Goal: Information Seeking & Learning: Learn about a topic

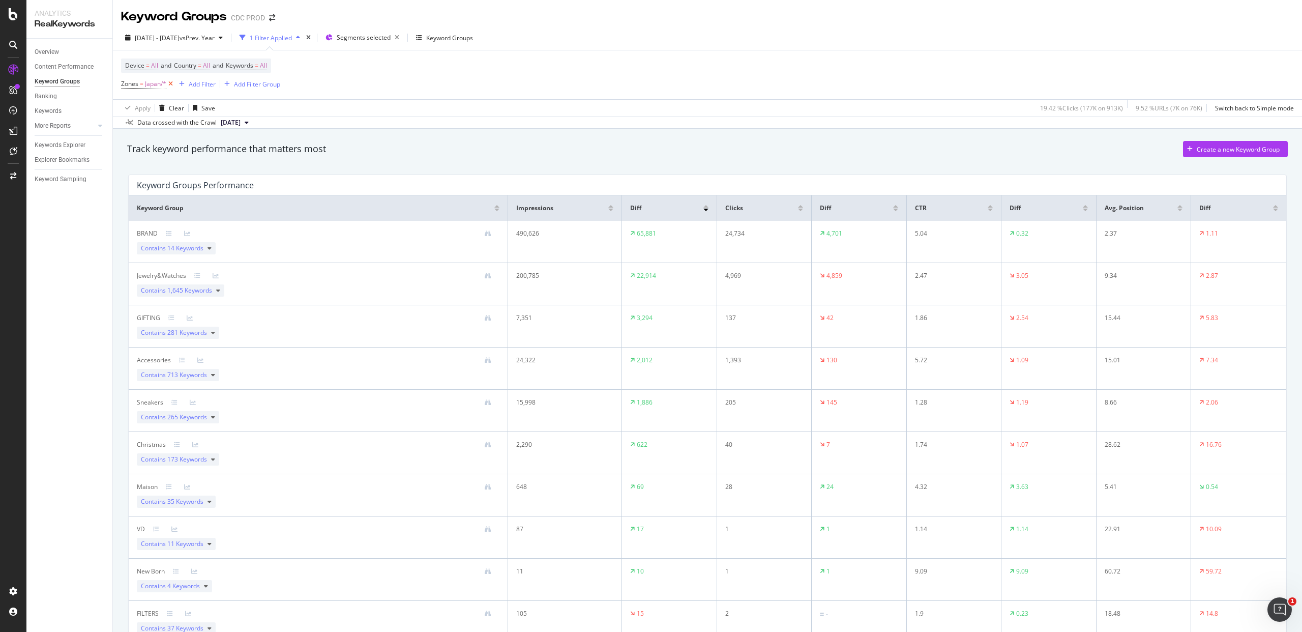
click at [168, 83] on icon at bounding box center [170, 84] width 9 height 10
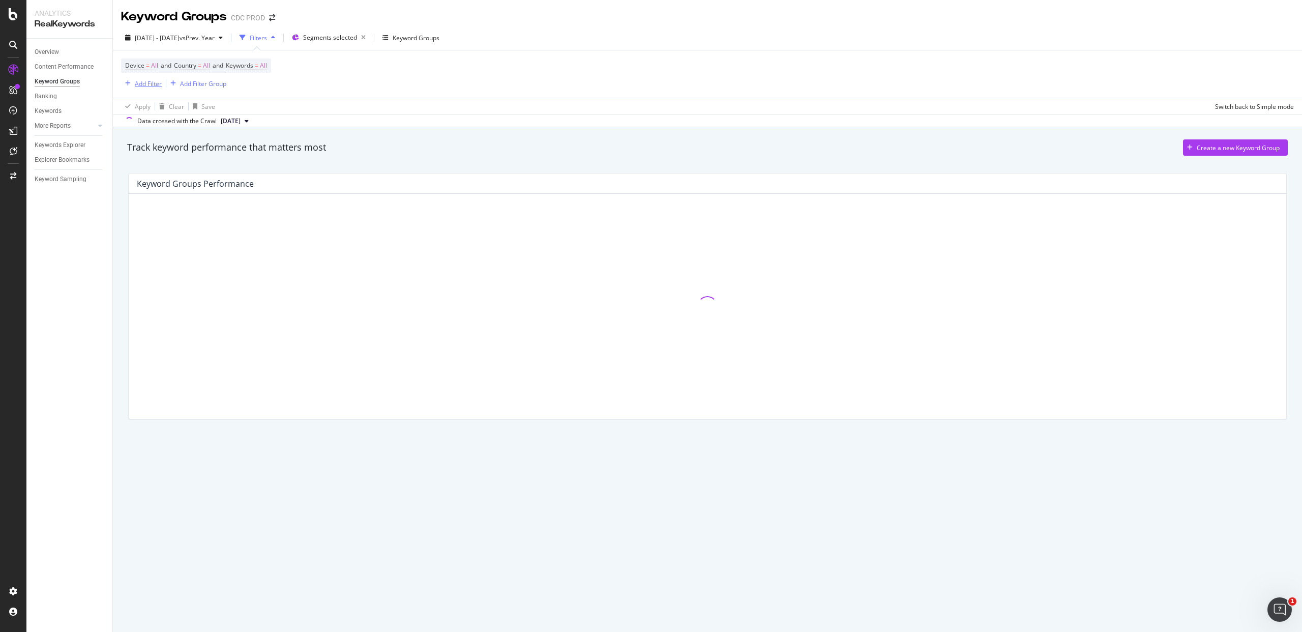
click at [156, 83] on div "Add Filter" at bounding box center [148, 83] width 27 height 9
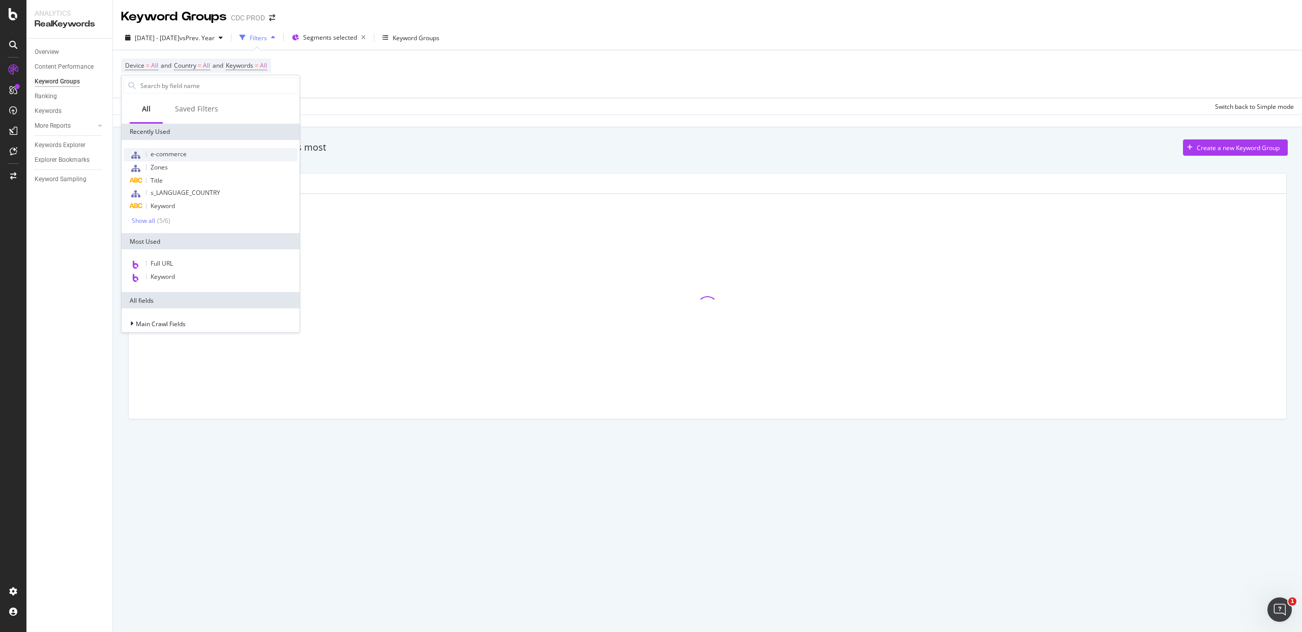
click at [182, 150] on span "e-commerce" at bounding box center [169, 154] width 36 height 9
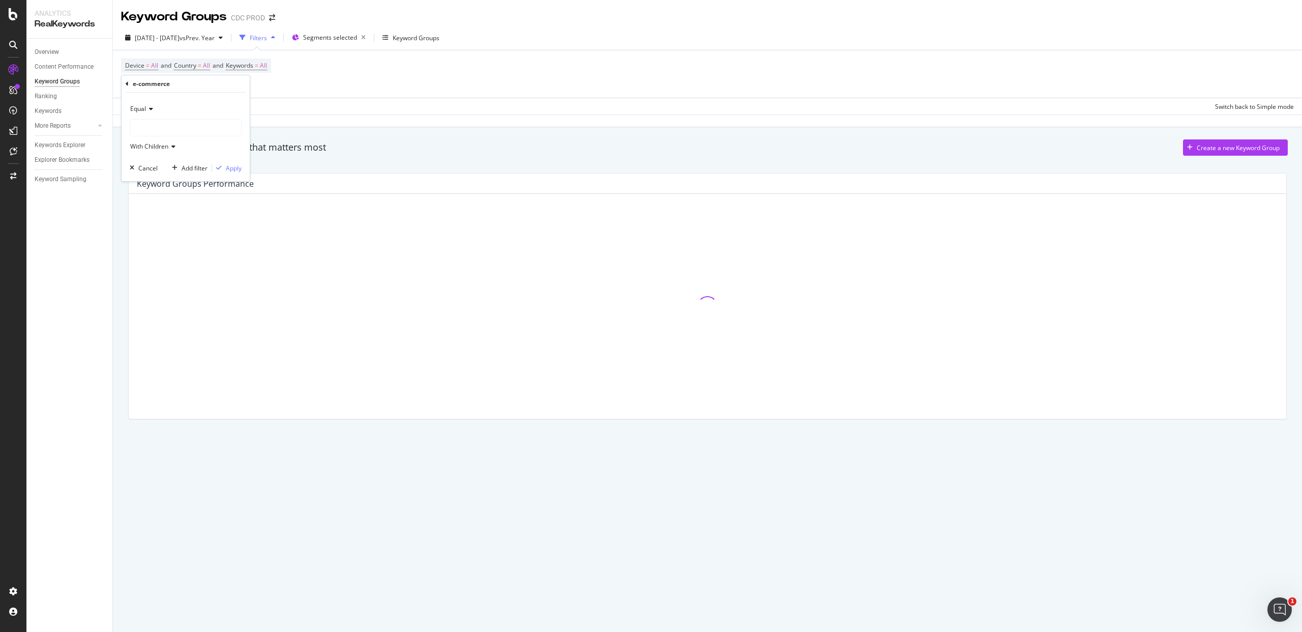
click at [149, 130] on div at bounding box center [185, 128] width 111 height 16
click at [175, 145] on div "ecommerce 66,577 URLS" at bounding box center [187, 148] width 109 height 13
click at [235, 166] on div "Apply" at bounding box center [234, 168] width 16 height 9
click at [445, 79] on div "Device = All and Country = All and Keywords = All e-commerce = ecommerce/* Add …" at bounding box center [707, 74] width 1173 height 49
drag, startPoint x: 624, startPoint y: 98, endPoint x: 551, endPoint y: 102, distance: 73.4
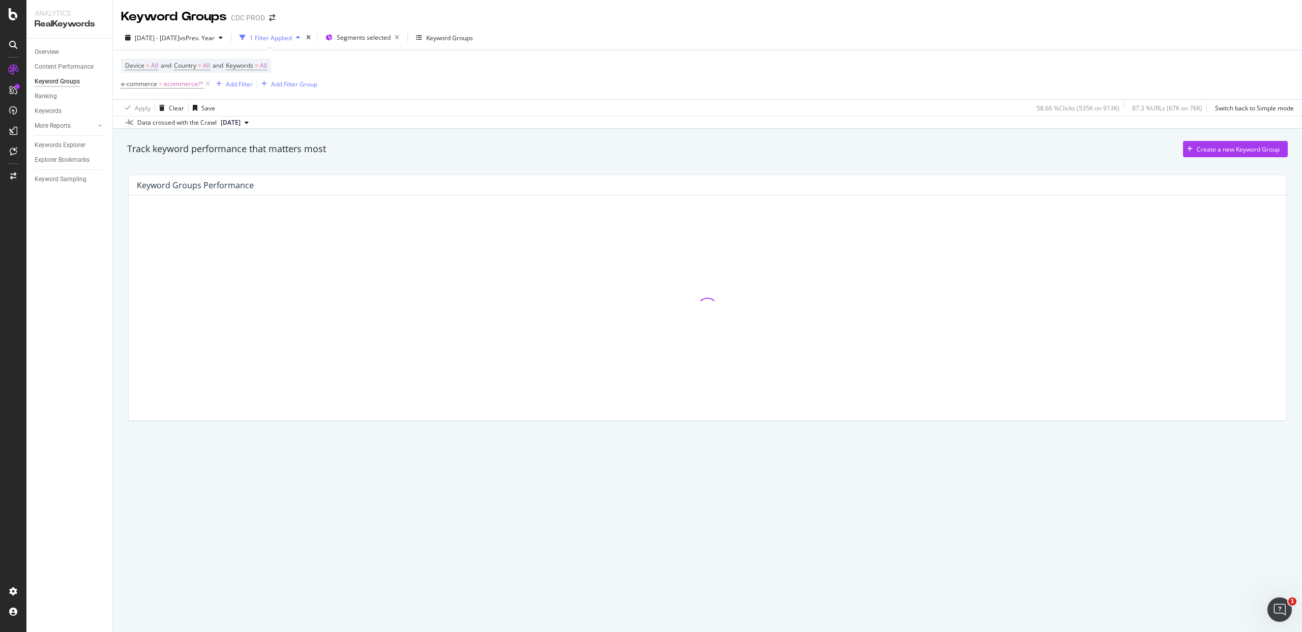
click at [624, 98] on div "Device = All and Country = All and Keywords = All e-commerce = ecommerce/* Add …" at bounding box center [707, 74] width 1173 height 49
click at [180, 39] on span "[DATE] - [DATE]" at bounding box center [157, 38] width 45 height 9
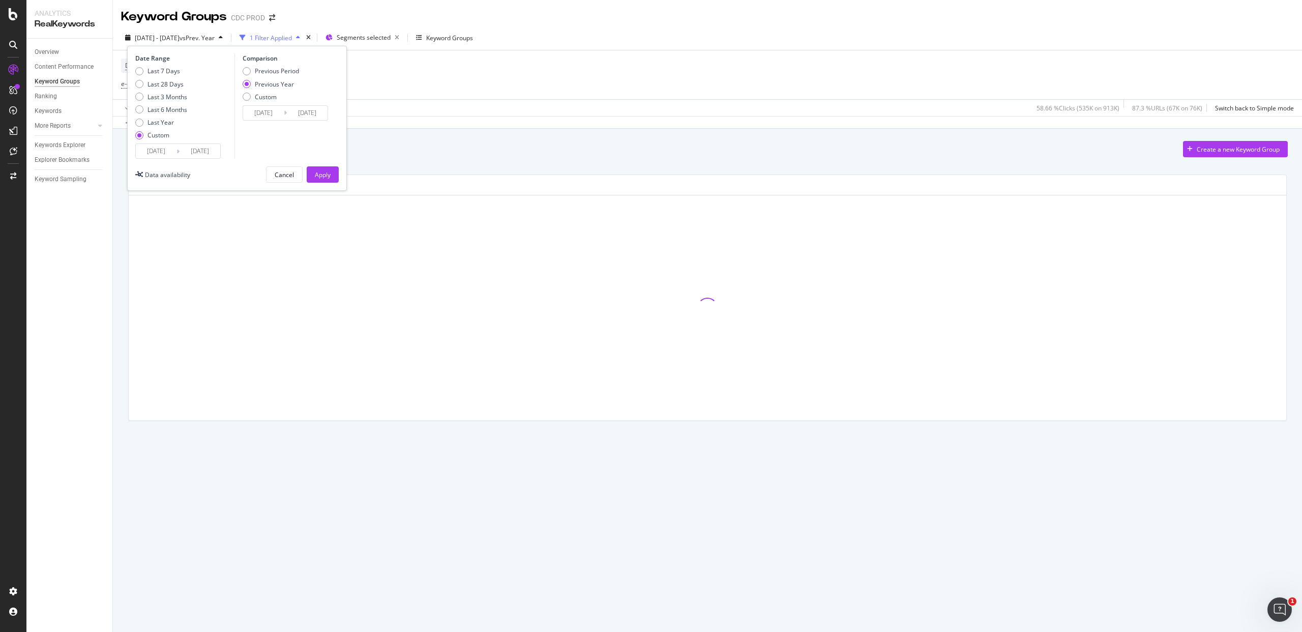
click at [171, 157] on input "[DATE]" at bounding box center [156, 151] width 41 height 14
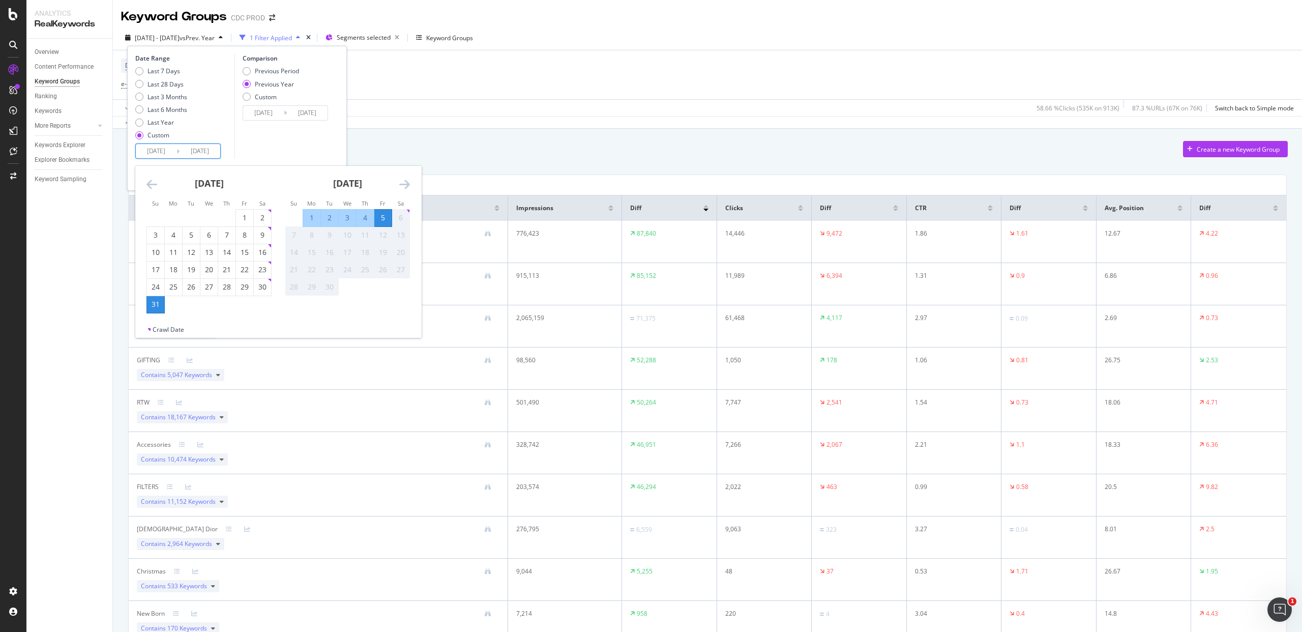
click at [344, 99] on div "Date Range Last 7 Days Last 28 Days Last 3 Months Last 6 Months Last Year Custo…" at bounding box center [237, 118] width 220 height 145
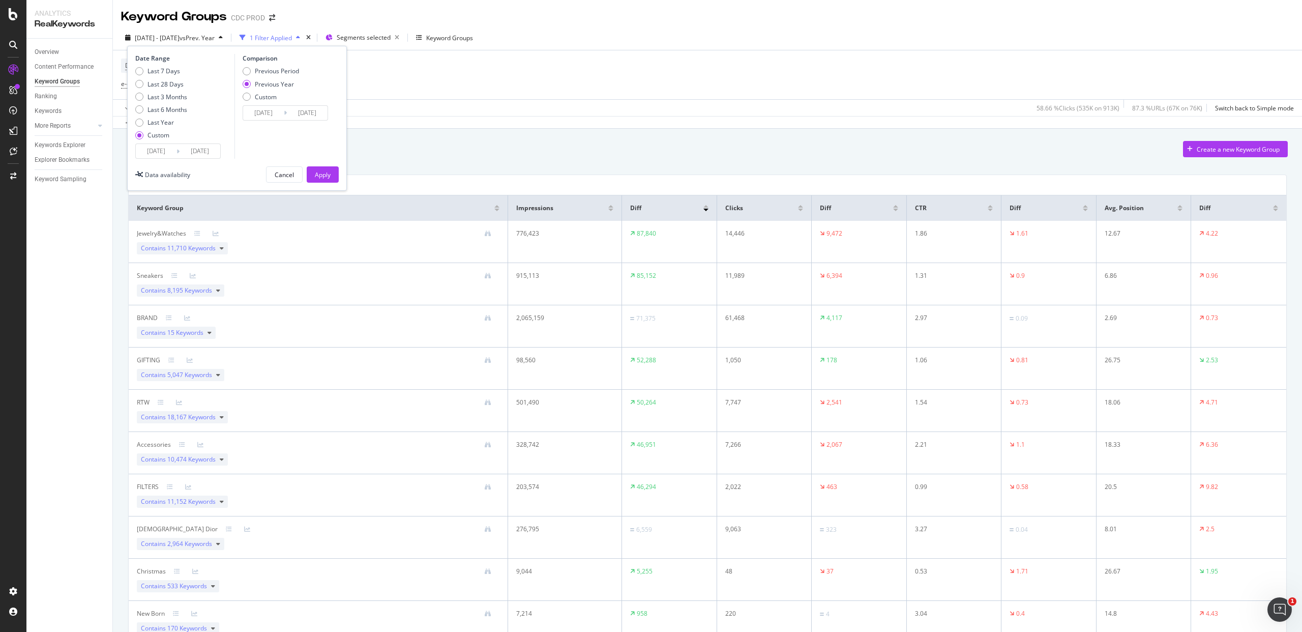
click at [316, 171] on div "Apply" at bounding box center [323, 174] width 16 height 9
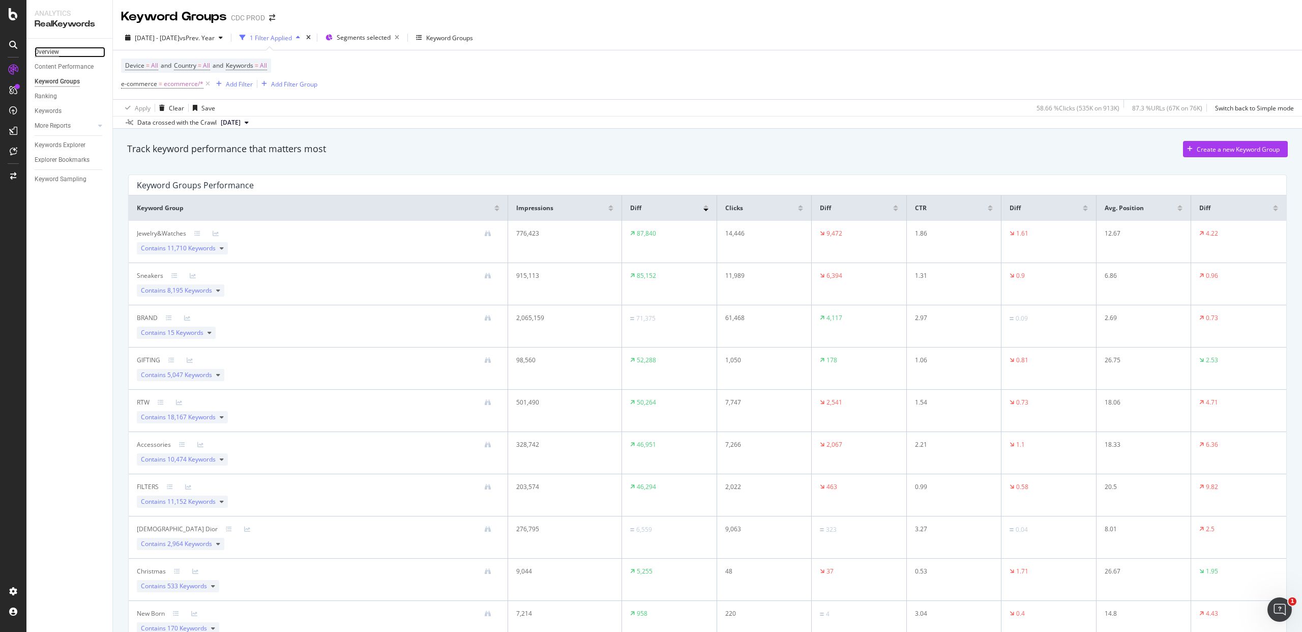
click at [49, 54] on div "Overview" at bounding box center [47, 52] width 24 height 11
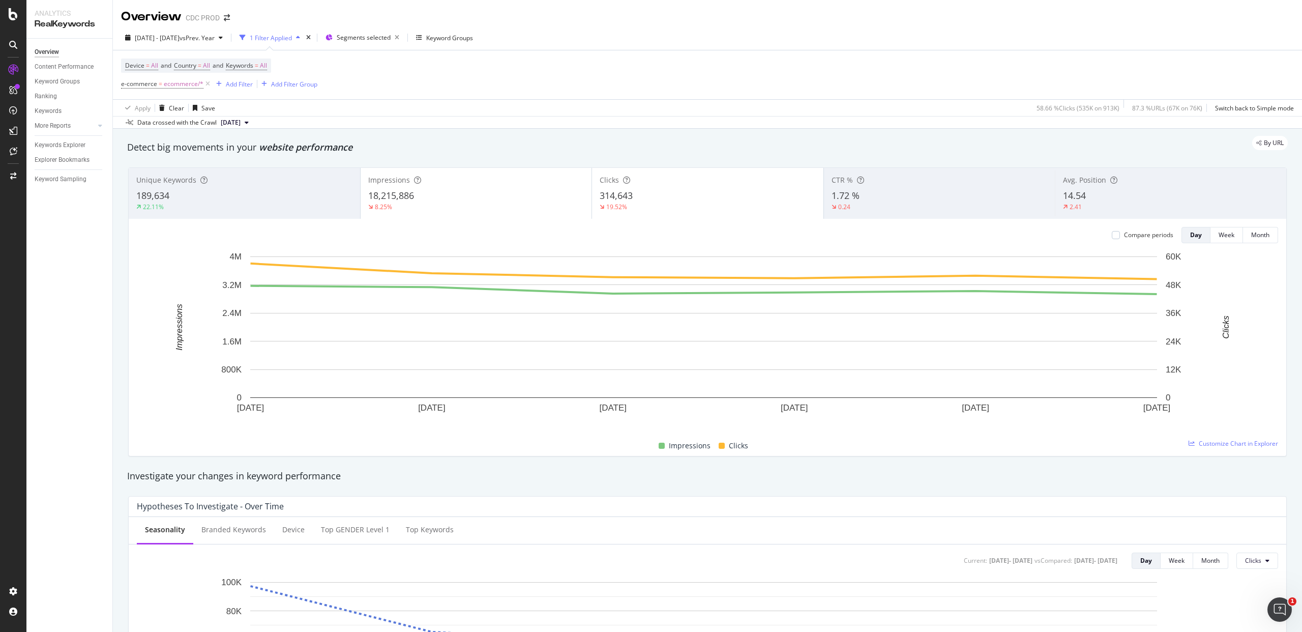
click at [675, 91] on div "Device = All and Country = All and Keywords = All e-commerce = ecommerce/* Add …" at bounding box center [707, 74] width 1173 height 49
click at [391, 33] on span "Segments selected" at bounding box center [364, 37] width 54 height 9
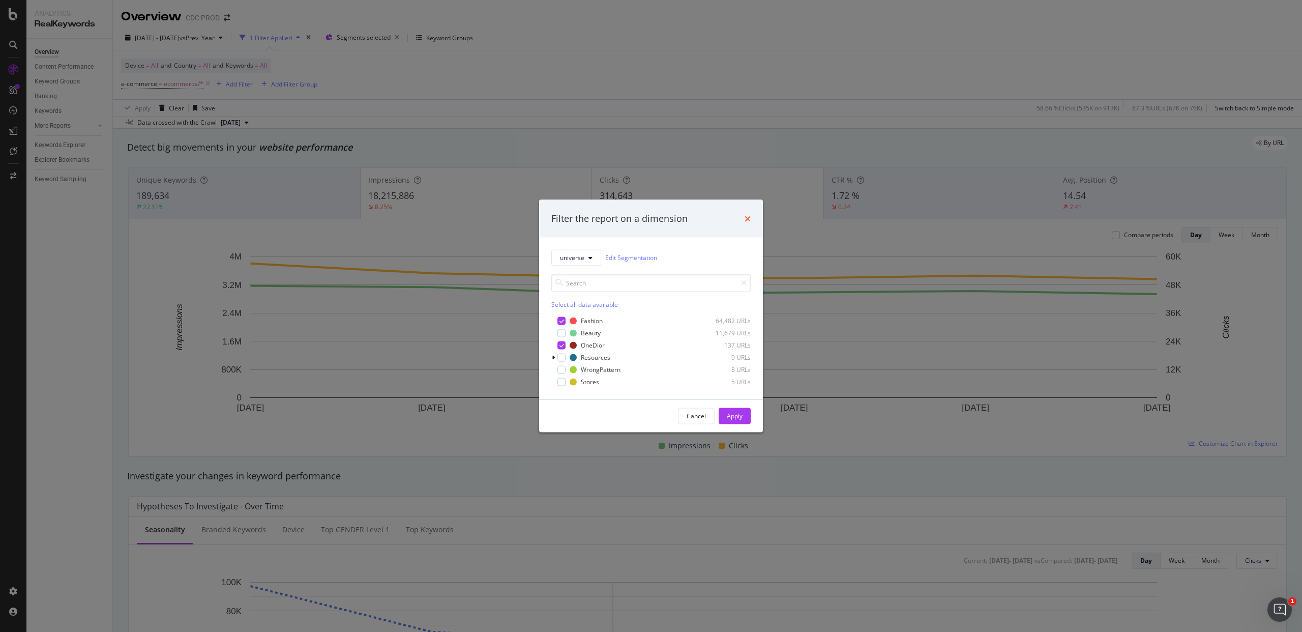
click at [746, 214] on icon "times" at bounding box center [748, 218] width 6 height 8
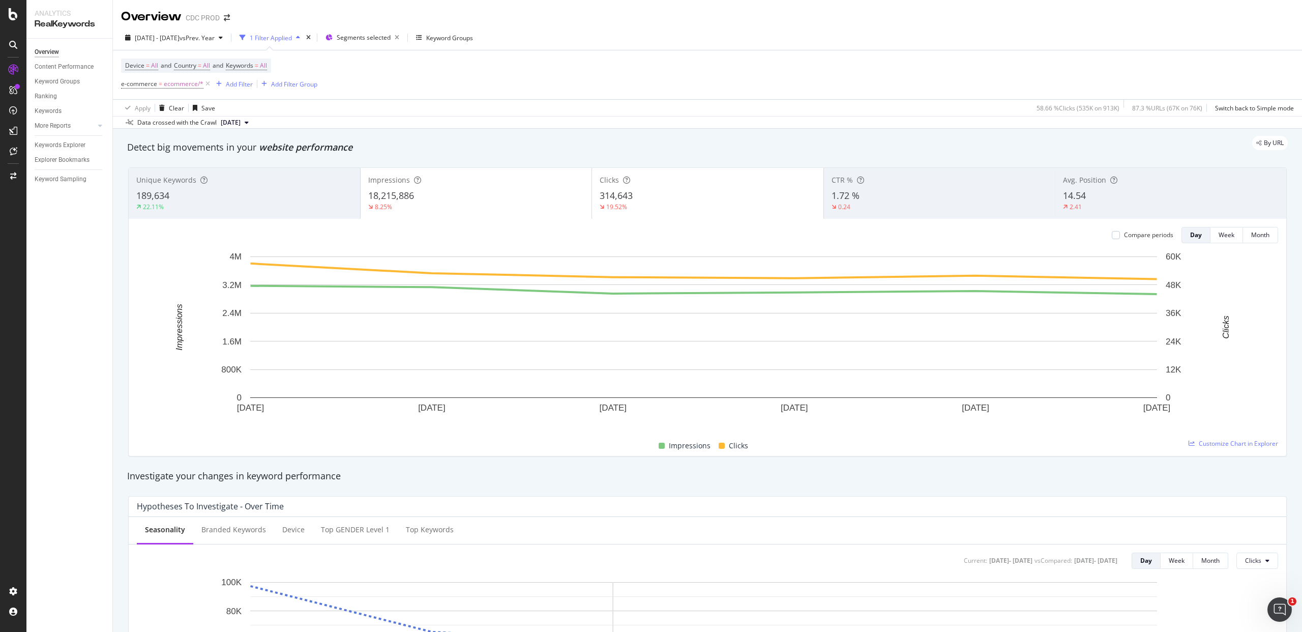
click at [420, 73] on div "Device = All and Country = All and Keywords = All e-commerce = ecommerce/* Add …" at bounding box center [707, 74] width 1173 height 49
click at [1124, 234] on div "Compare periods" at bounding box center [1148, 234] width 49 height 9
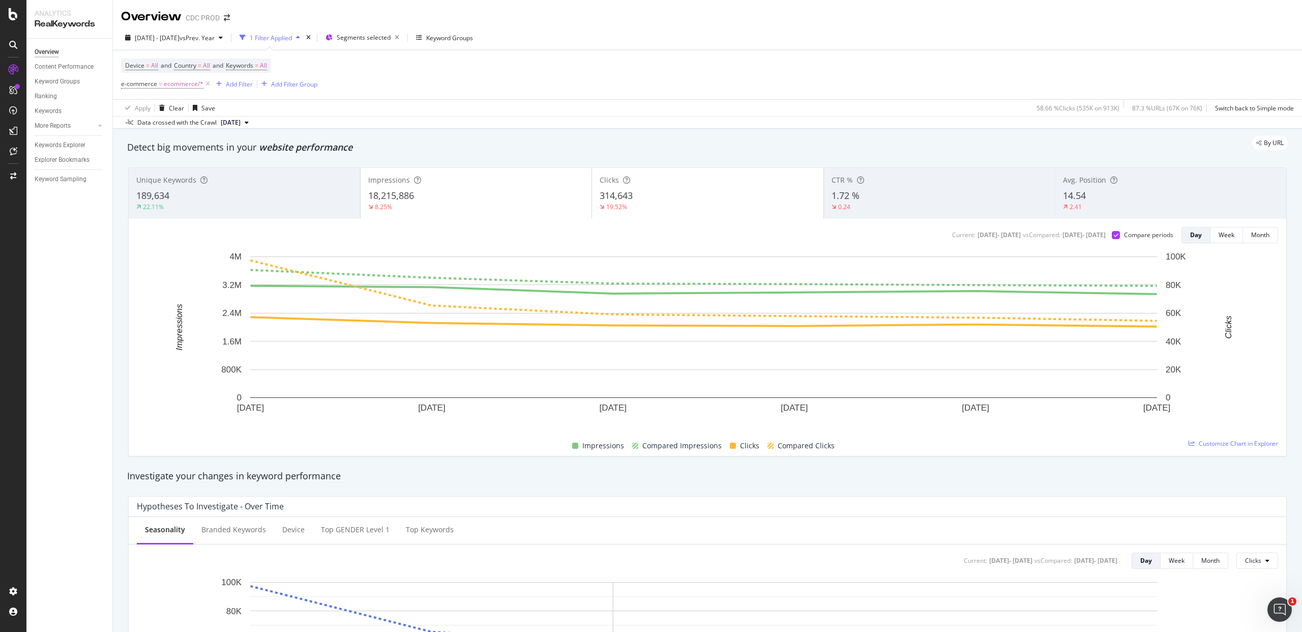
click at [502, 100] on div "Apply Clear Save 58.66 % Clicks ( 535K on 913K ) 87.3 % URLs ( 67K on 76K ) Swi…" at bounding box center [707, 107] width 1189 height 17
click at [369, 95] on div "Device = All and Country = All and Keywords = All e-commerce = ecommerce/* Add …" at bounding box center [707, 74] width 1173 height 49
click at [180, 40] on span "[DATE] - [DATE]" at bounding box center [157, 38] width 45 height 9
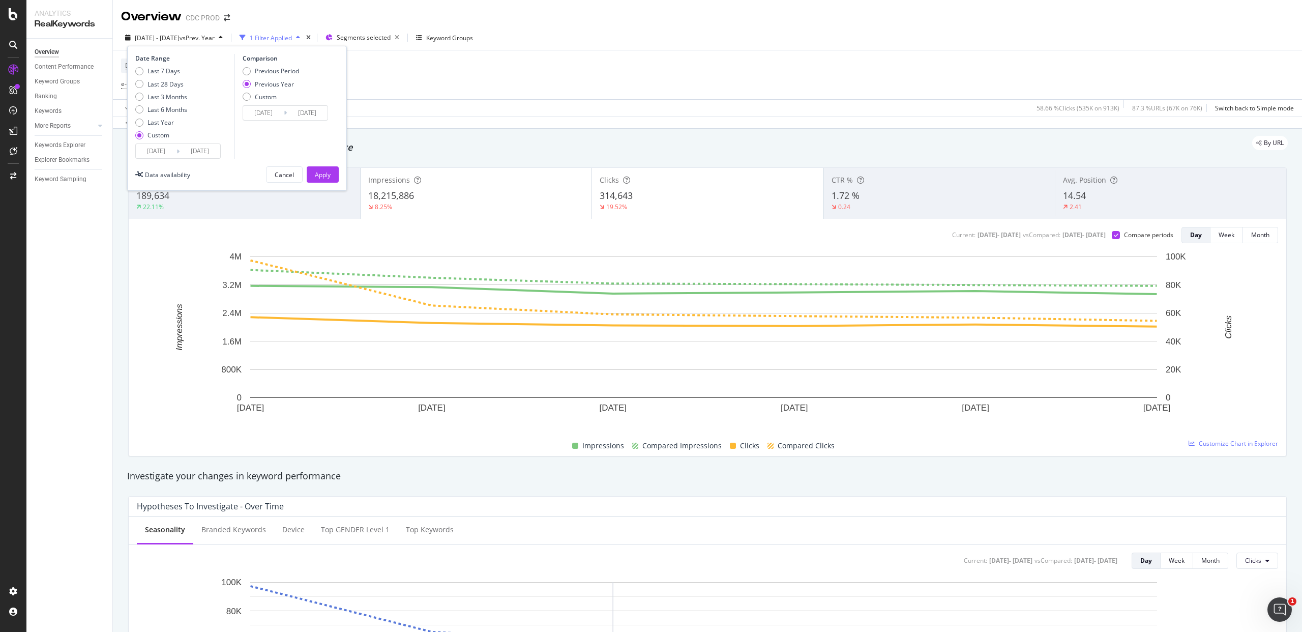
click at [180, 147] on input "[DATE]" at bounding box center [200, 151] width 41 height 14
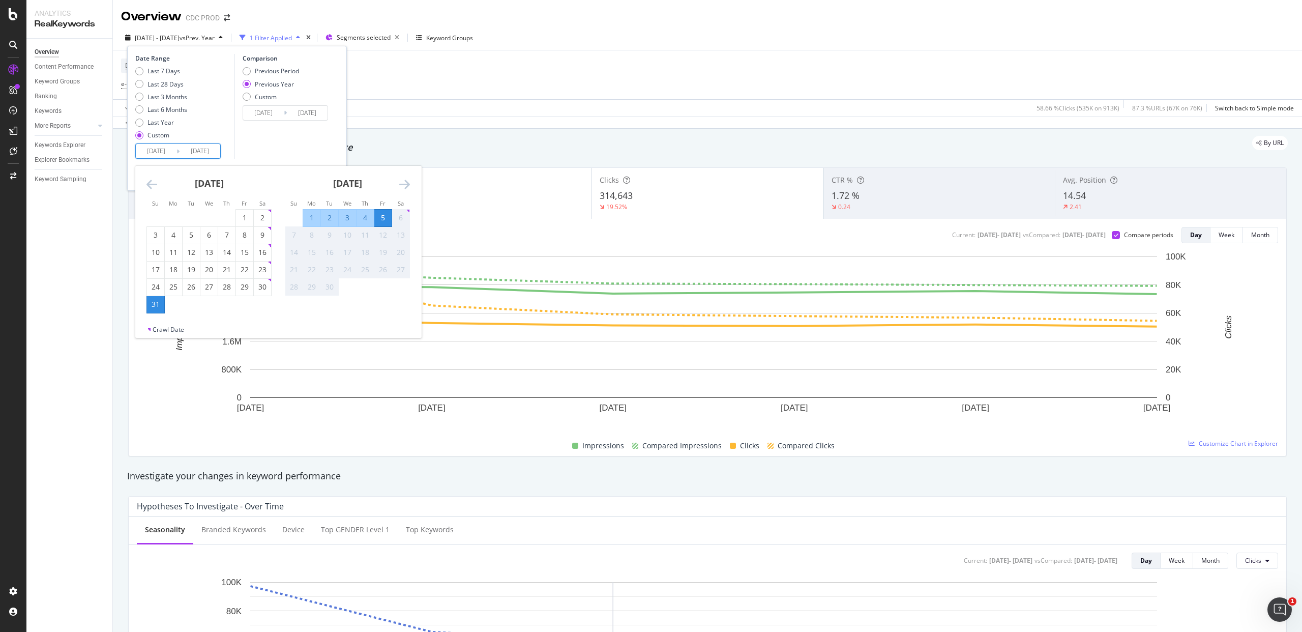
click at [522, 122] on div "Data crossed with the Crawl [DATE]" at bounding box center [707, 122] width 1189 height 12
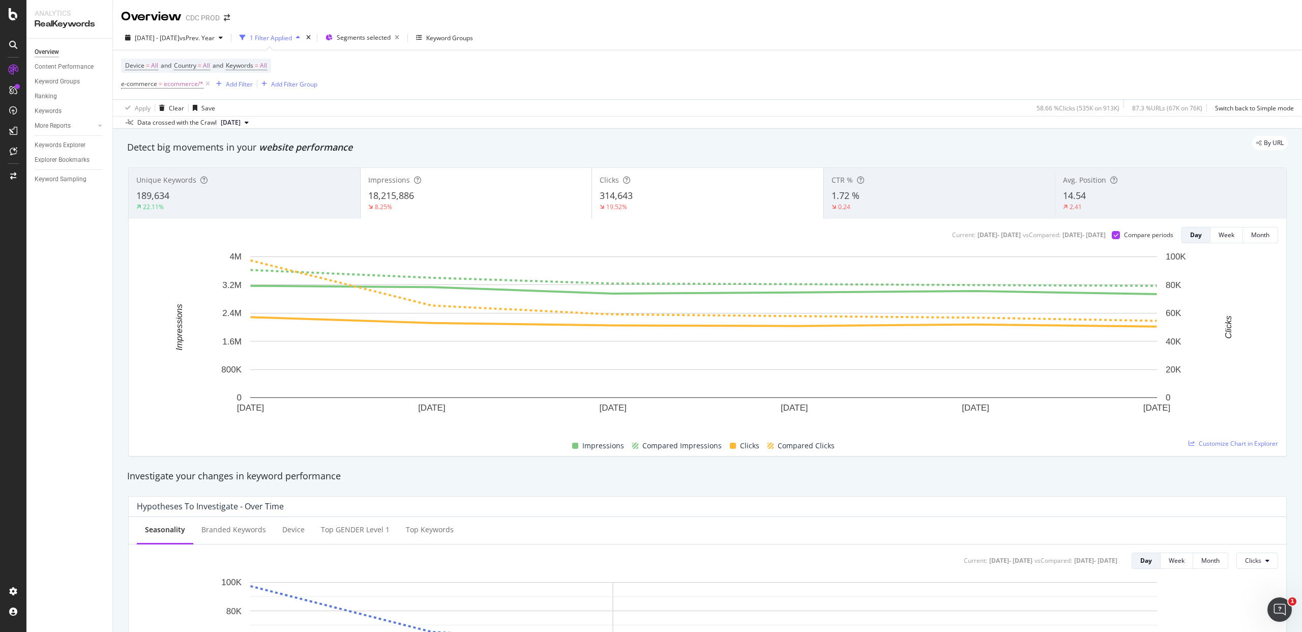
click at [661, 82] on div "Device = All and Country = All and Keywords = All e-commerce = ecommerce/* Add …" at bounding box center [707, 74] width 1173 height 49
click at [211, 40] on span "vs Prev. Year" at bounding box center [197, 38] width 35 height 9
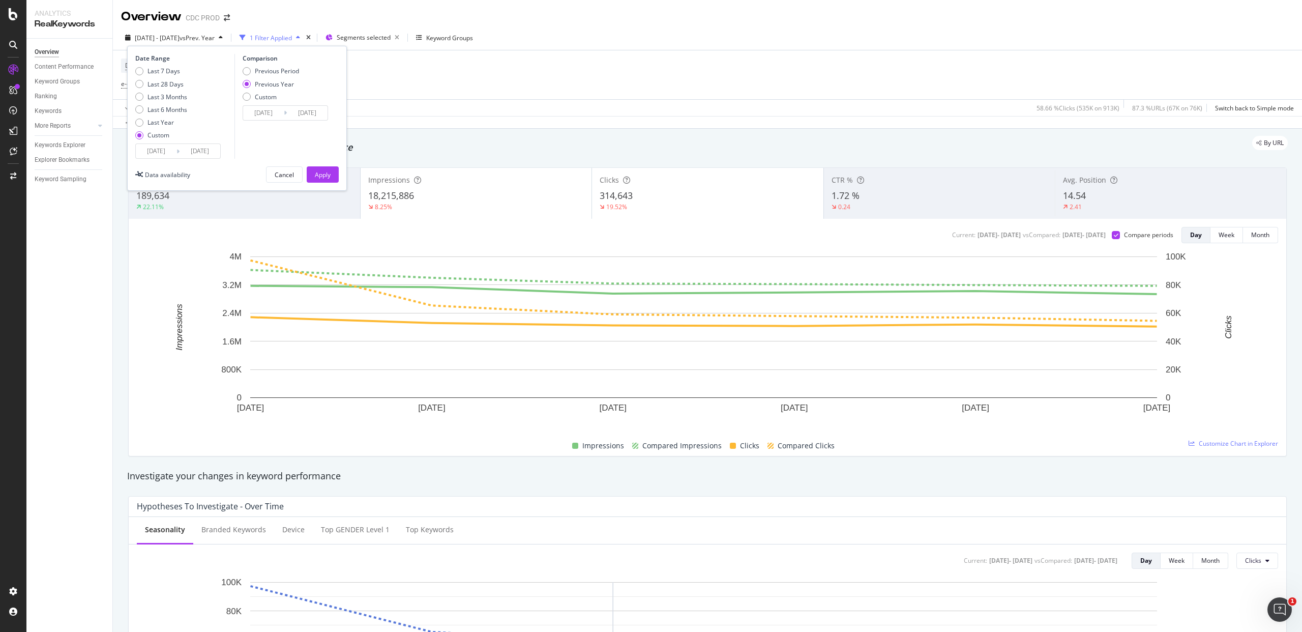
click at [618, 92] on div "Device = All and Country = All and Keywords = All e-commerce = ecommerce/* Add …" at bounding box center [707, 74] width 1173 height 49
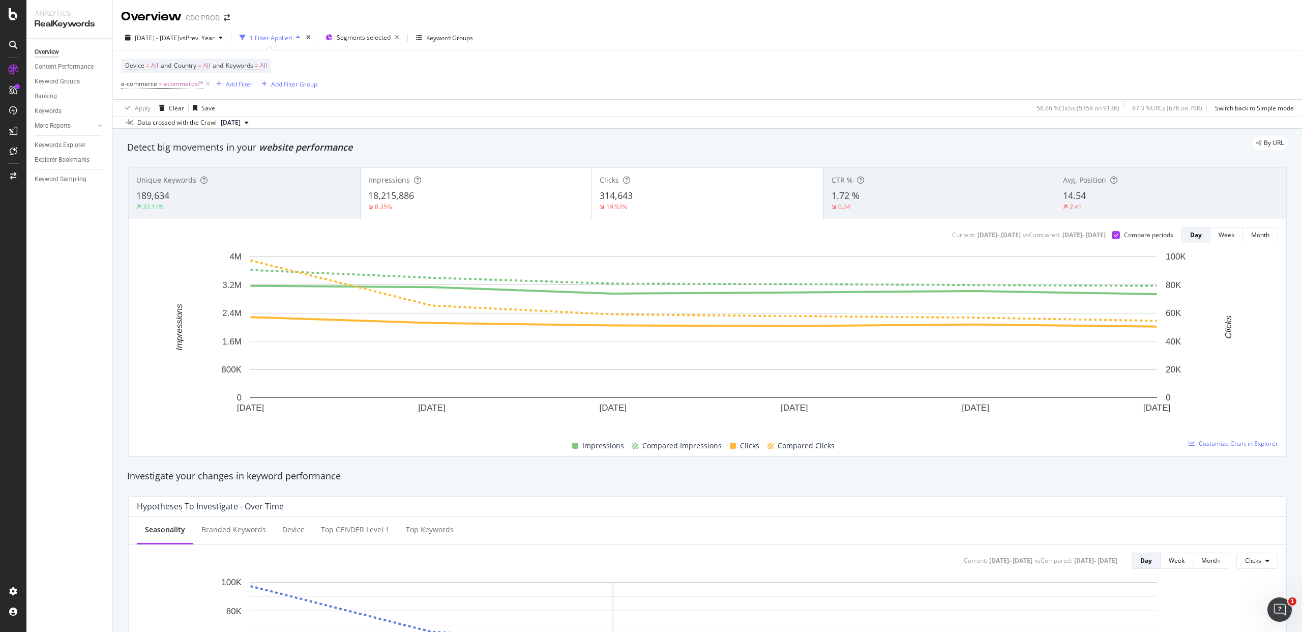
click at [908, 191] on div "1.72 %" at bounding box center [940, 195] width 216 height 13
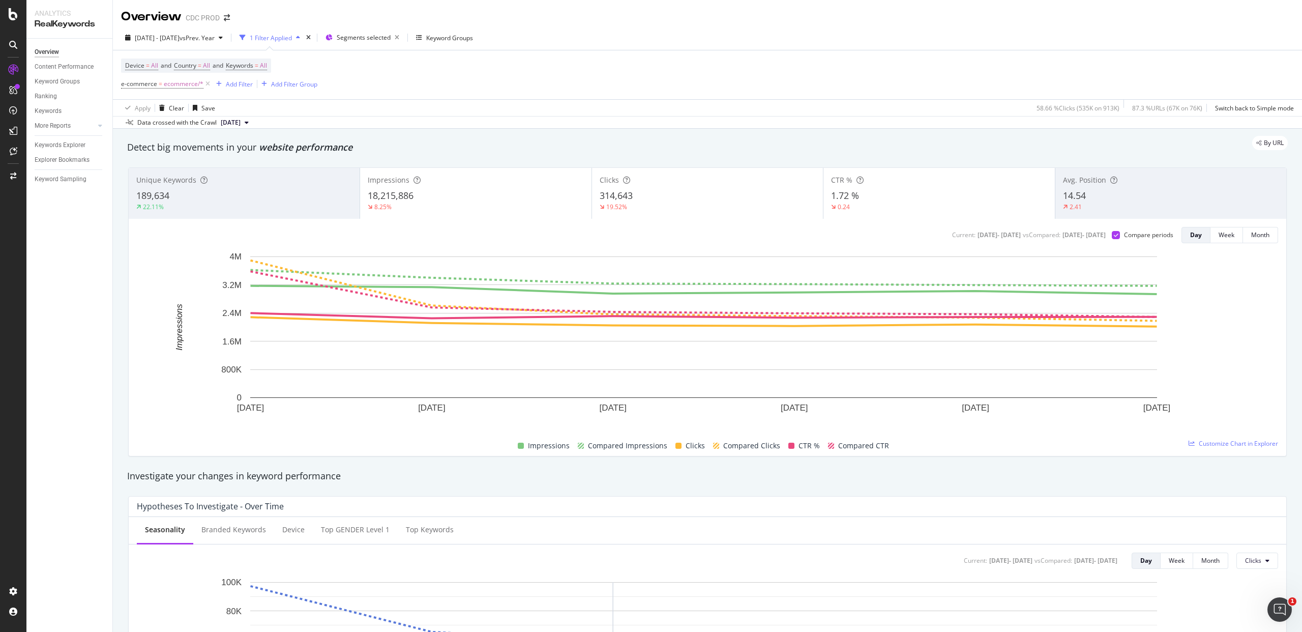
click at [463, 201] on div "18,215,886" at bounding box center [476, 195] width 216 height 13
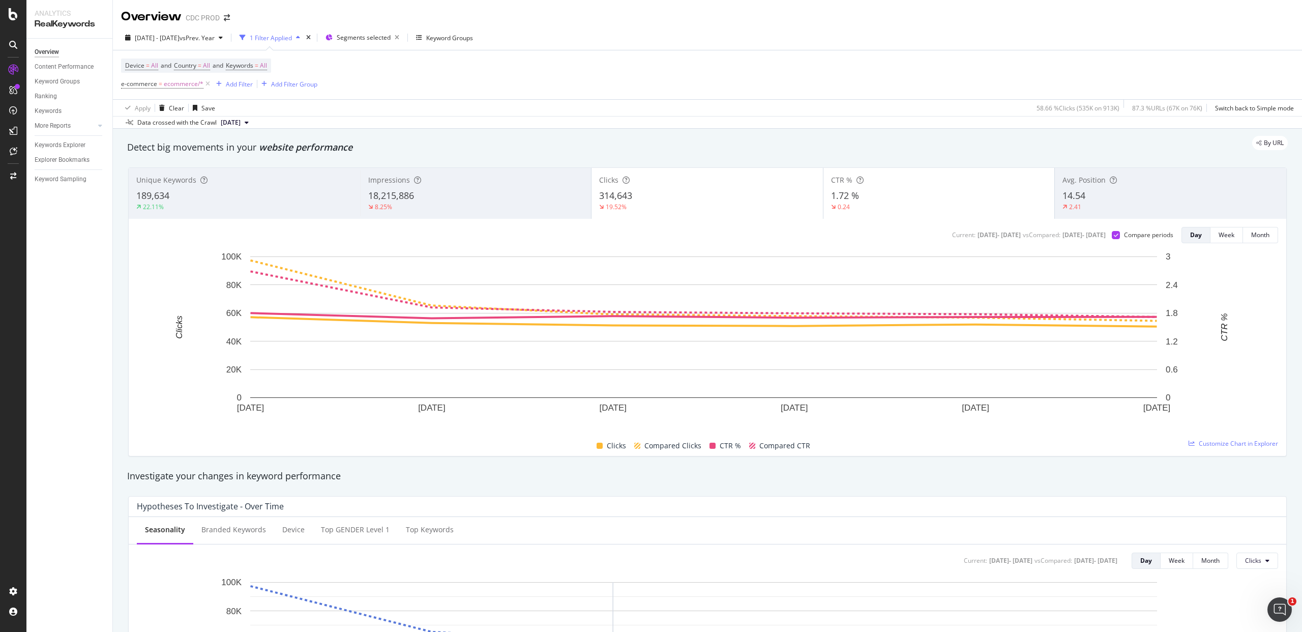
click at [640, 205] on div "19.52%" at bounding box center [707, 206] width 216 height 9
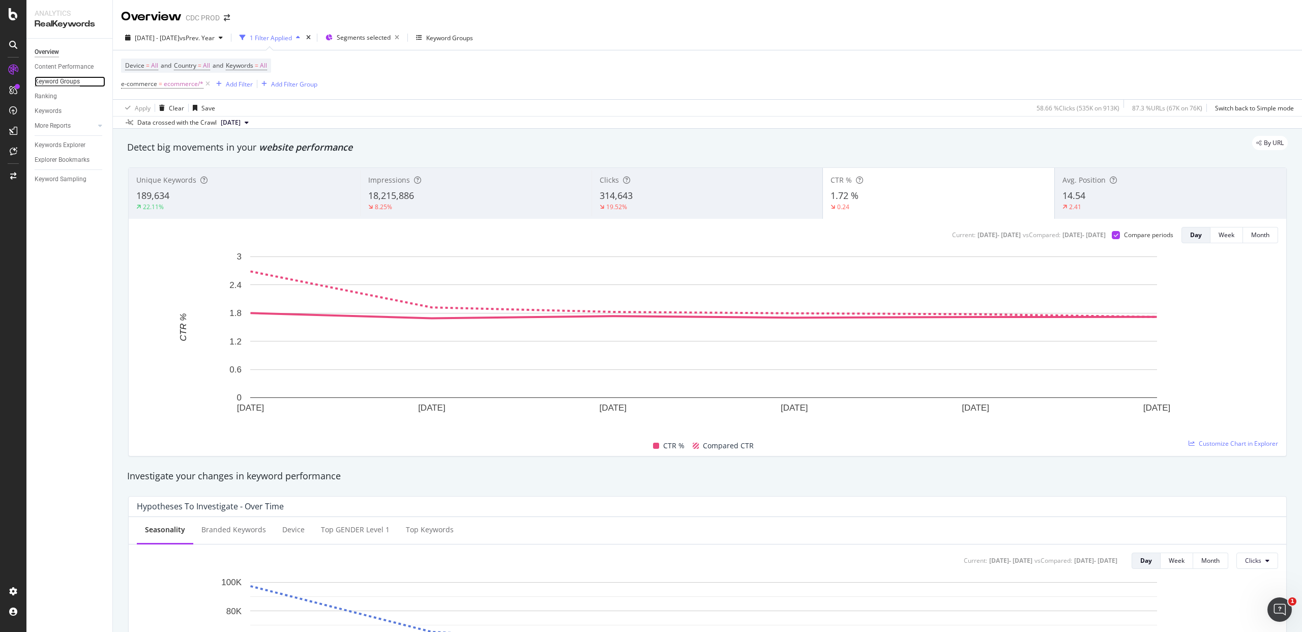
click at [60, 78] on div "Keyword Groups" at bounding box center [57, 81] width 45 height 11
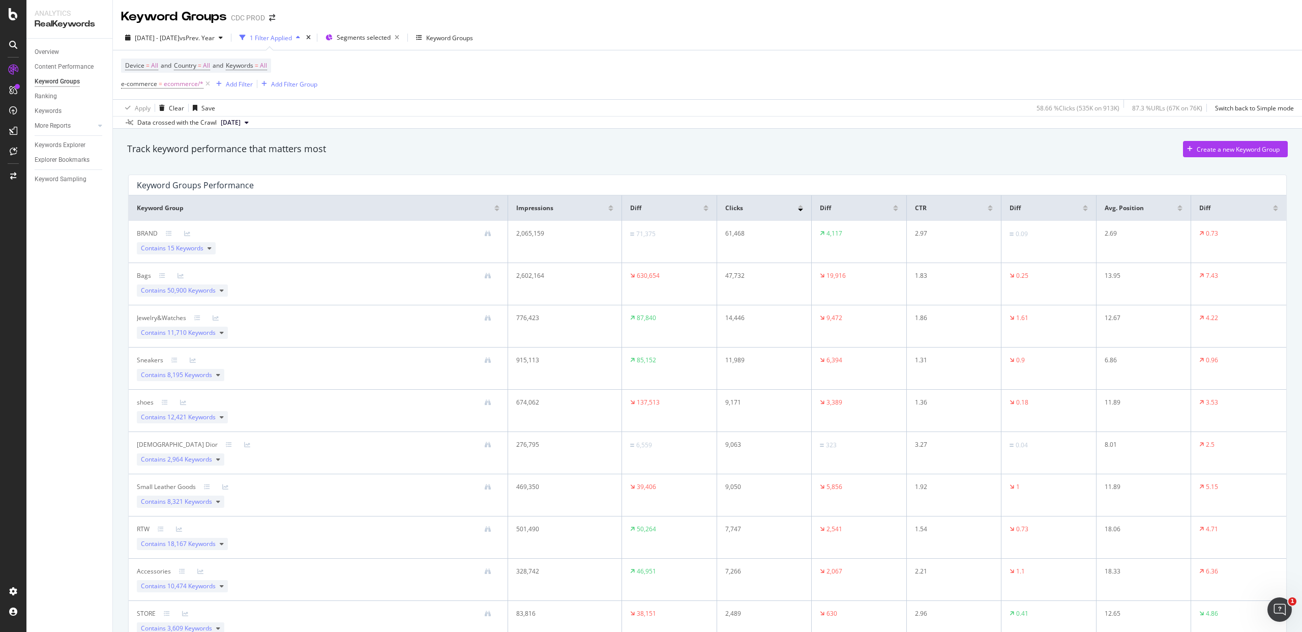
click at [704, 210] on div at bounding box center [706, 210] width 5 height 3
click at [704, 205] on div at bounding box center [706, 206] width 5 height 3
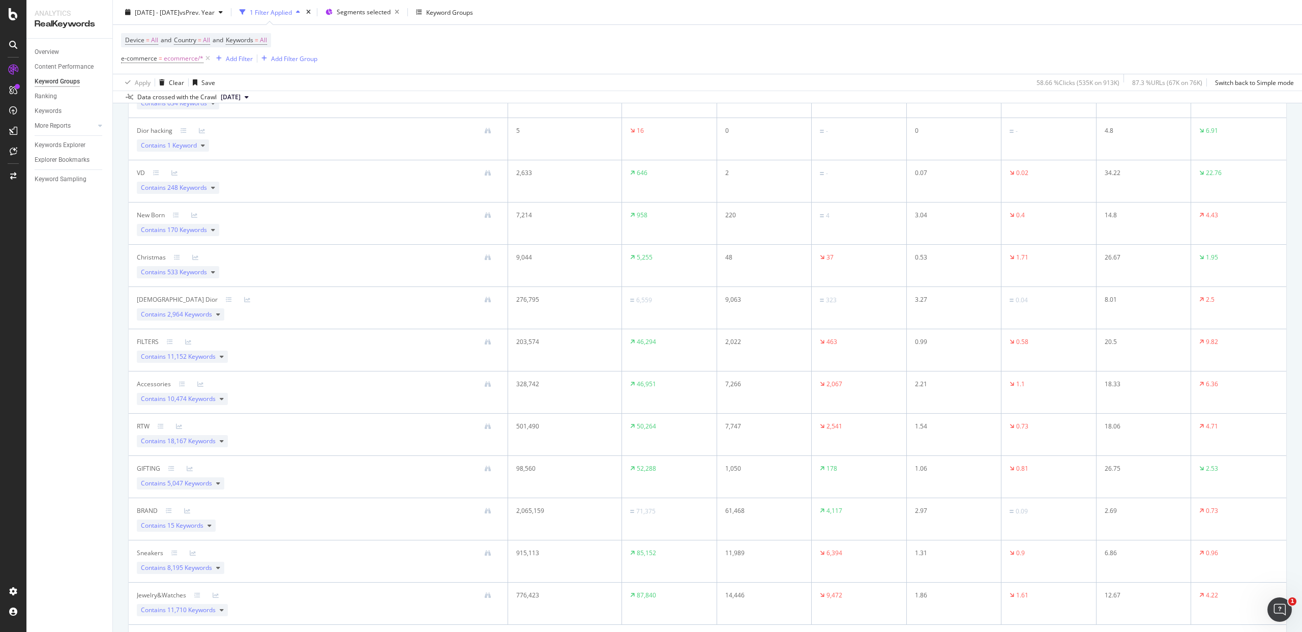
scroll to position [410, 0]
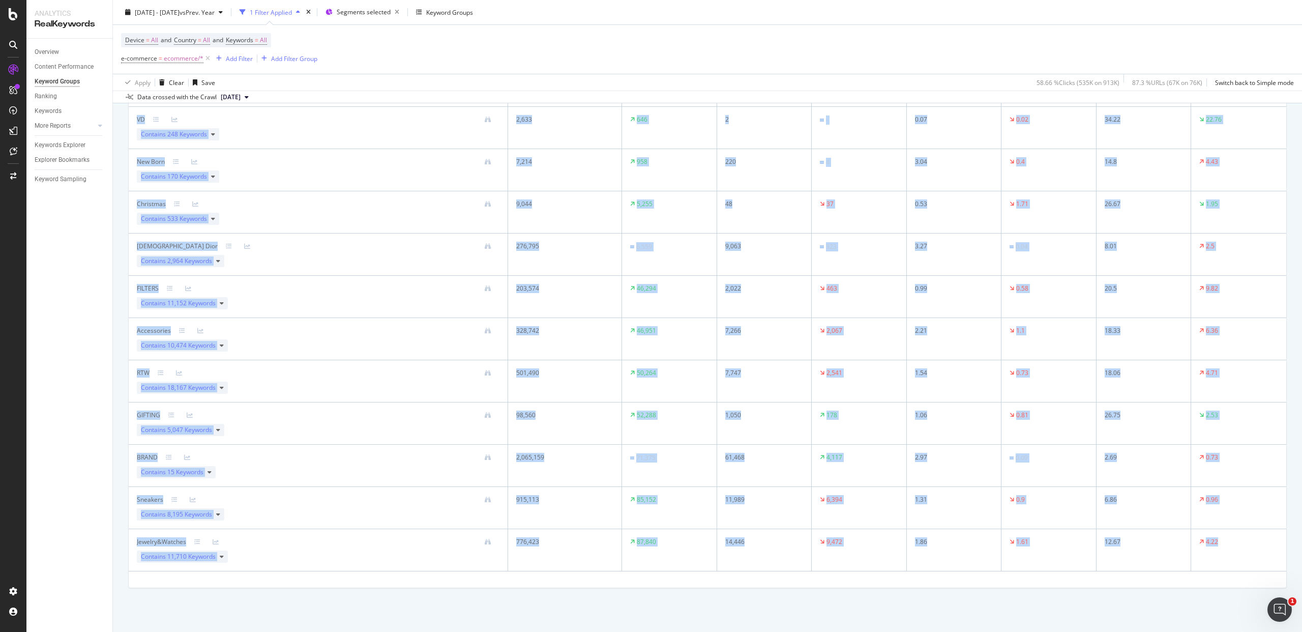
drag, startPoint x: 134, startPoint y: 185, endPoint x: 1250, endPoint y: 558, distance: 1176.8
click at [1250, 558] on div "Keyword Groups Performance Keyword Group Impressions Diff Clicks Diff CTR Diff …" at bounding box center [707, 176] width 1159 height 823
copy div "Keyword Groups Performance Keyword Group Impressions Diff Clicks Diff CTR Diff …"
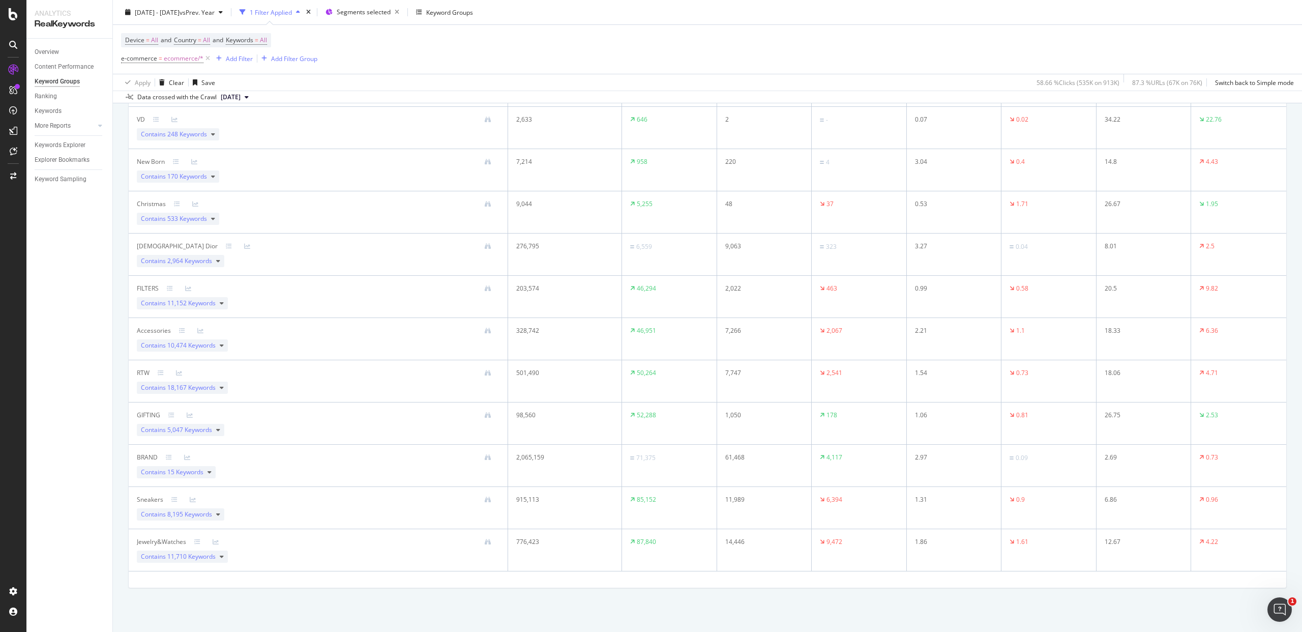
click at [405, 122] on div at bounding box center [322, 120] width 355 height 7
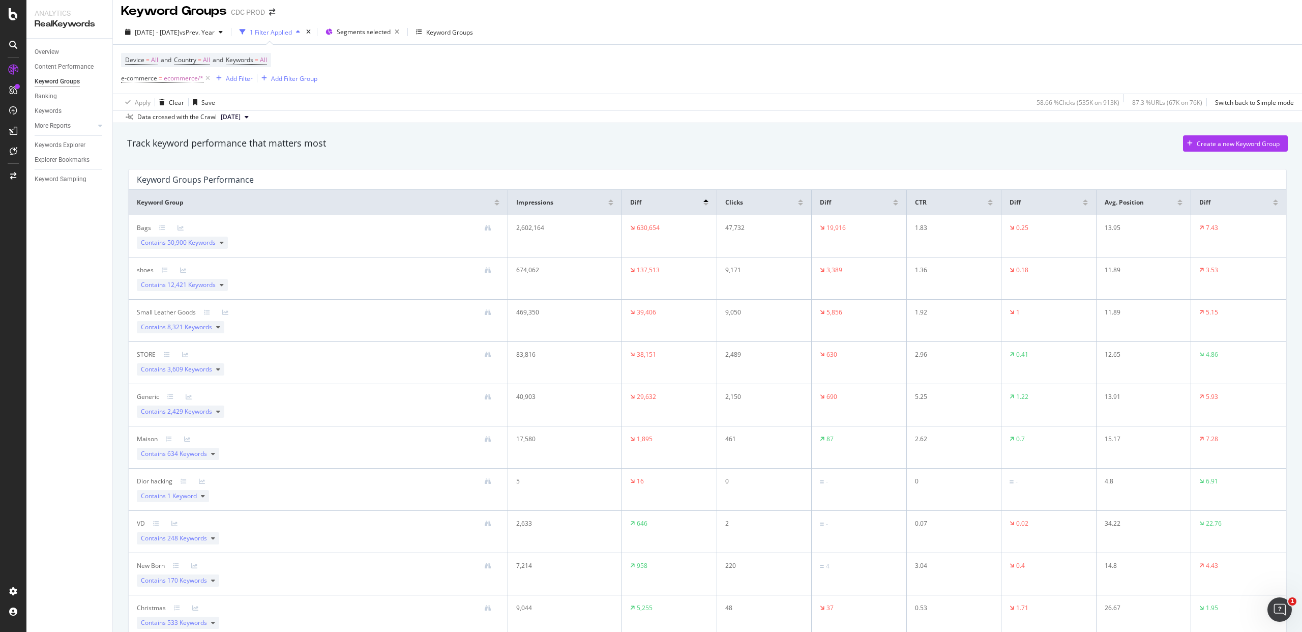
scroll to position [0, 0]
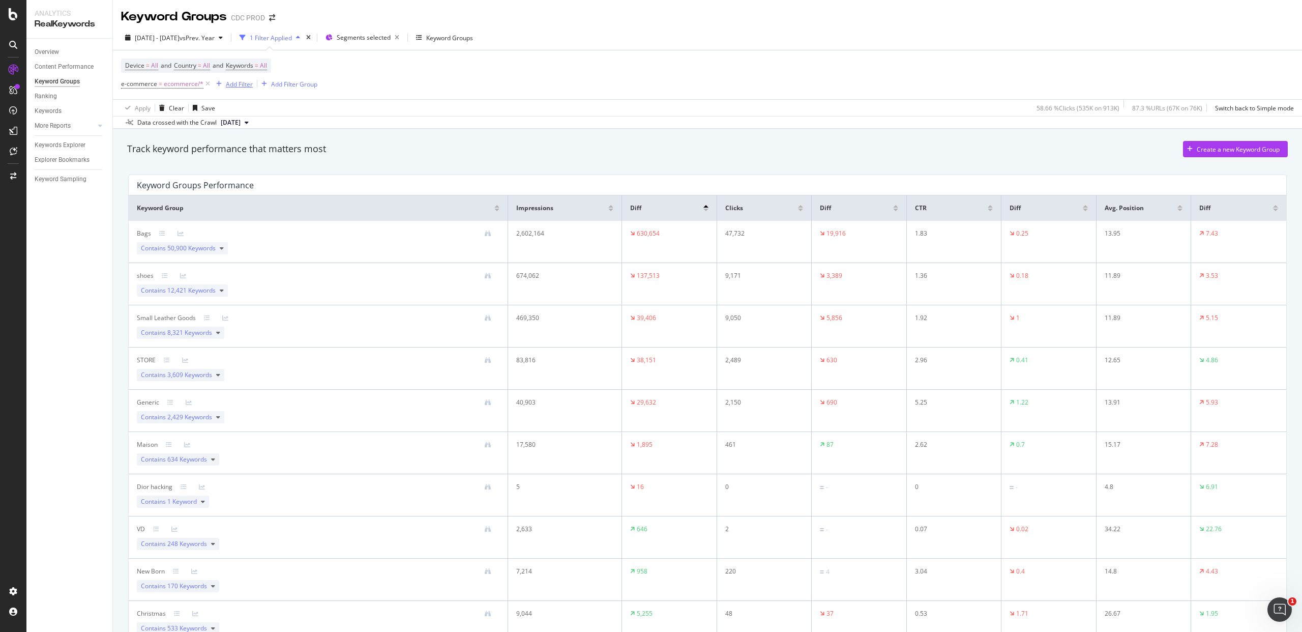
click at [232, 81] on div "Add Filter" at bounding box center [239, 84] width 27 height 9
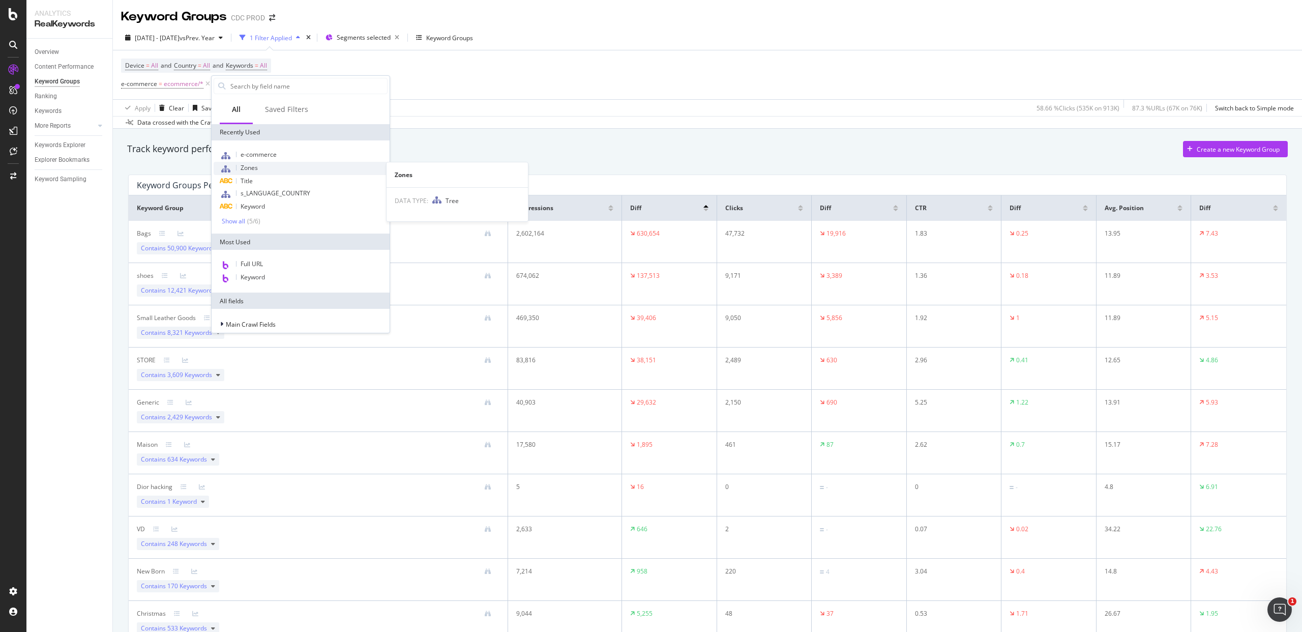
click at [267, 167] on div "Zones" at bounding box center [301, 168] width 174 height 13
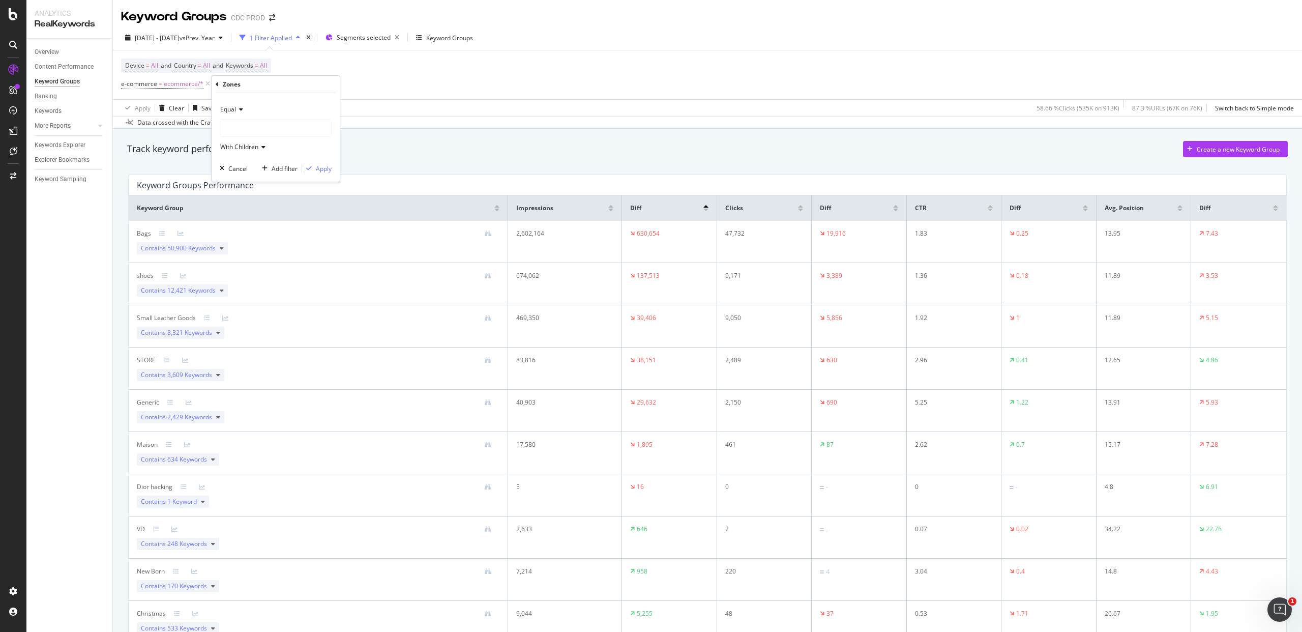
click at [251, 127] on div at bounding box center [275, 128] width 111 height 16
click at [257, 147] on span "37,253 URLS" at bounding box center [272, 149] width 38 height 9
click at [324, 168] on div "Apply" at bounding box center [324, 168] width 16 height 9
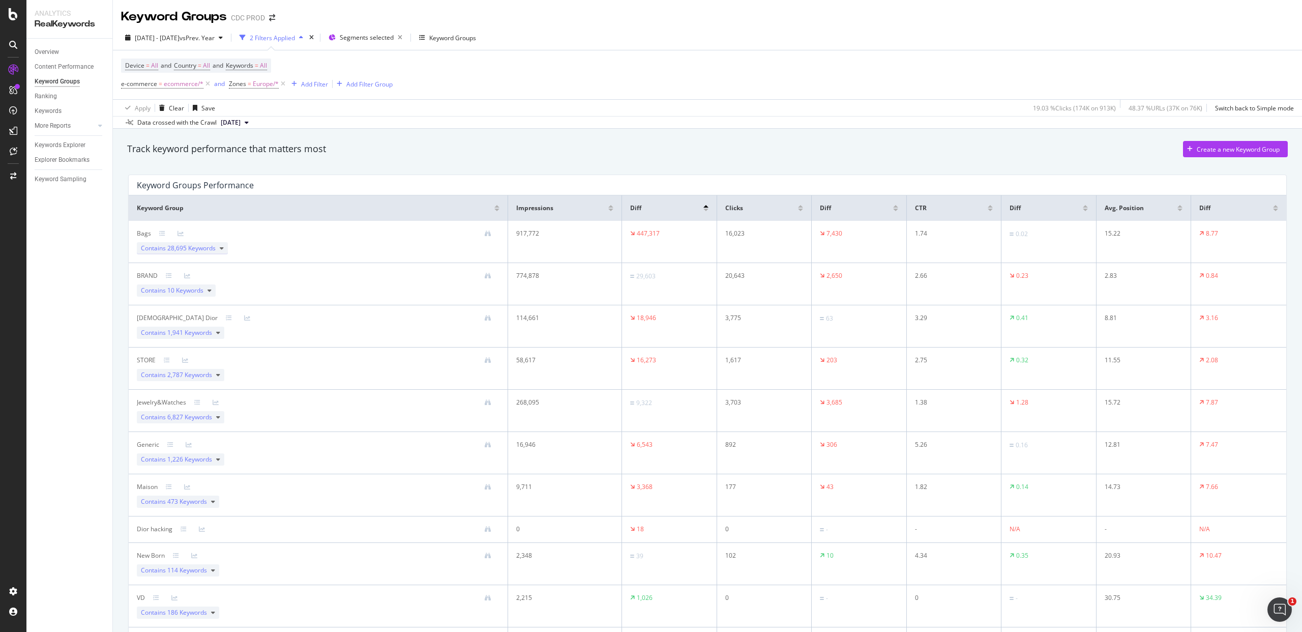
click at [203, 246] on span "28,695 Keywords" at bounding box center [191, 248] width 48 height 9
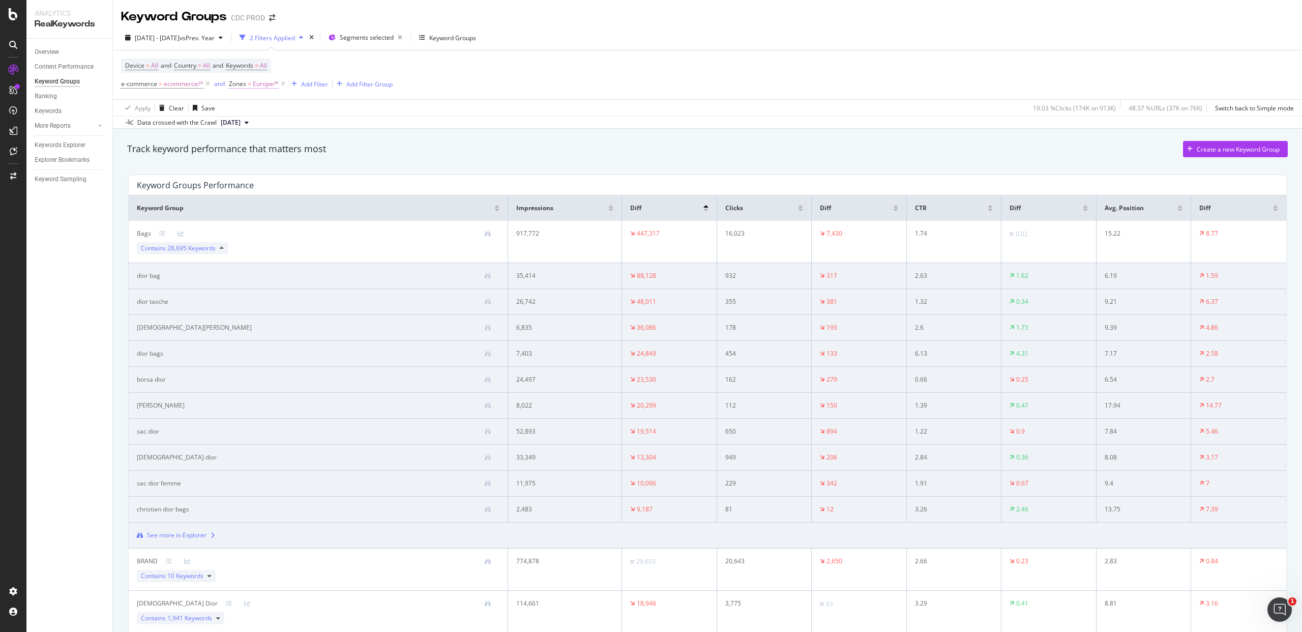
click at [255, 81] on span "Europe/*" at bounding box center [266, 84] width 26 height 14
click at [255, 128] on span "Europe" at bounding box center [248, 126] width 20 height 9
click at [280, 173] on span "9,647 URLS" at bounding box center [294, 174] width 35 height 9
click at [337, 167] on div "Apply" at bounding box center [341, 167] width 16 height 9
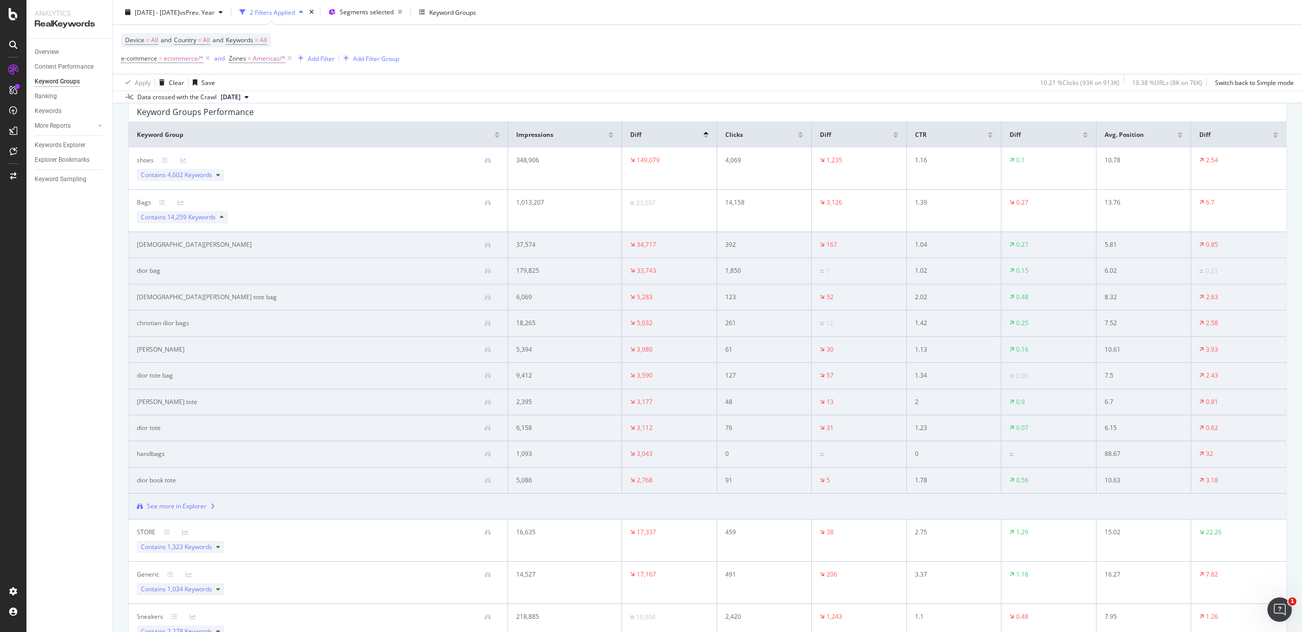
scroll to position [74, 0]
click at [225, 172] on div "shoes Contains 4,602 Keywords" at bounding box center [318, 167] width 363 height 25
click at [218, 173] on icon at bounding box center [218, 174] width 4 height 6
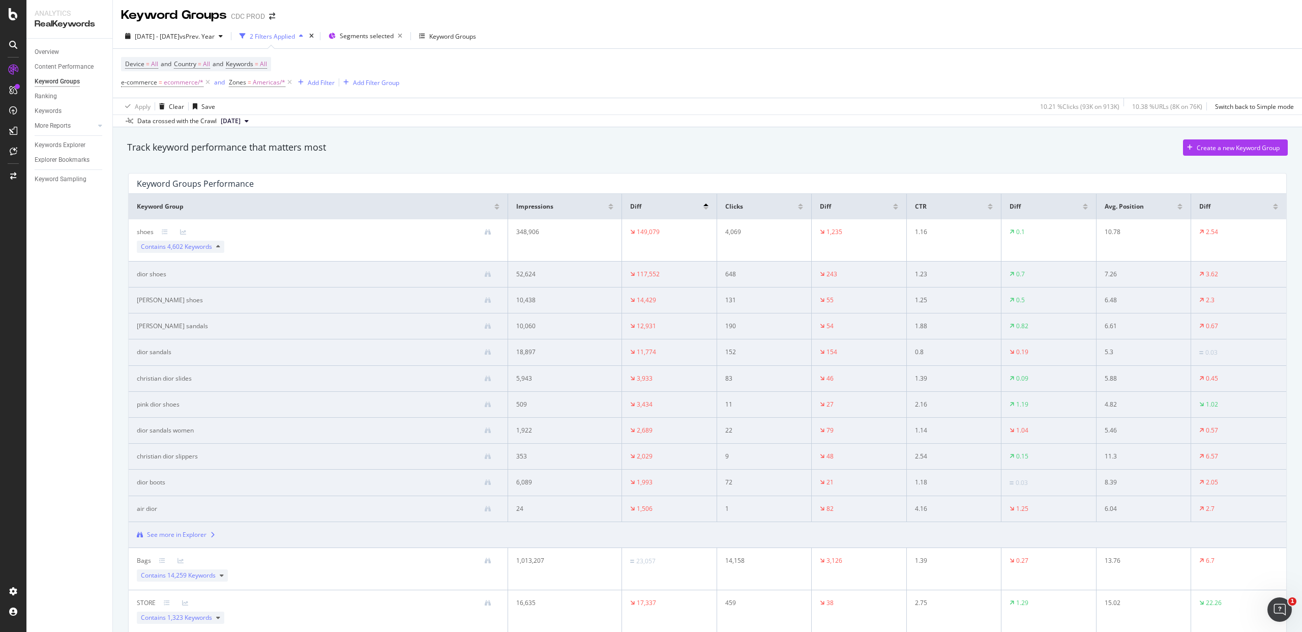
scroll to position [0, 0]
